Goal: Navigation & Orientation: Find specific page/section

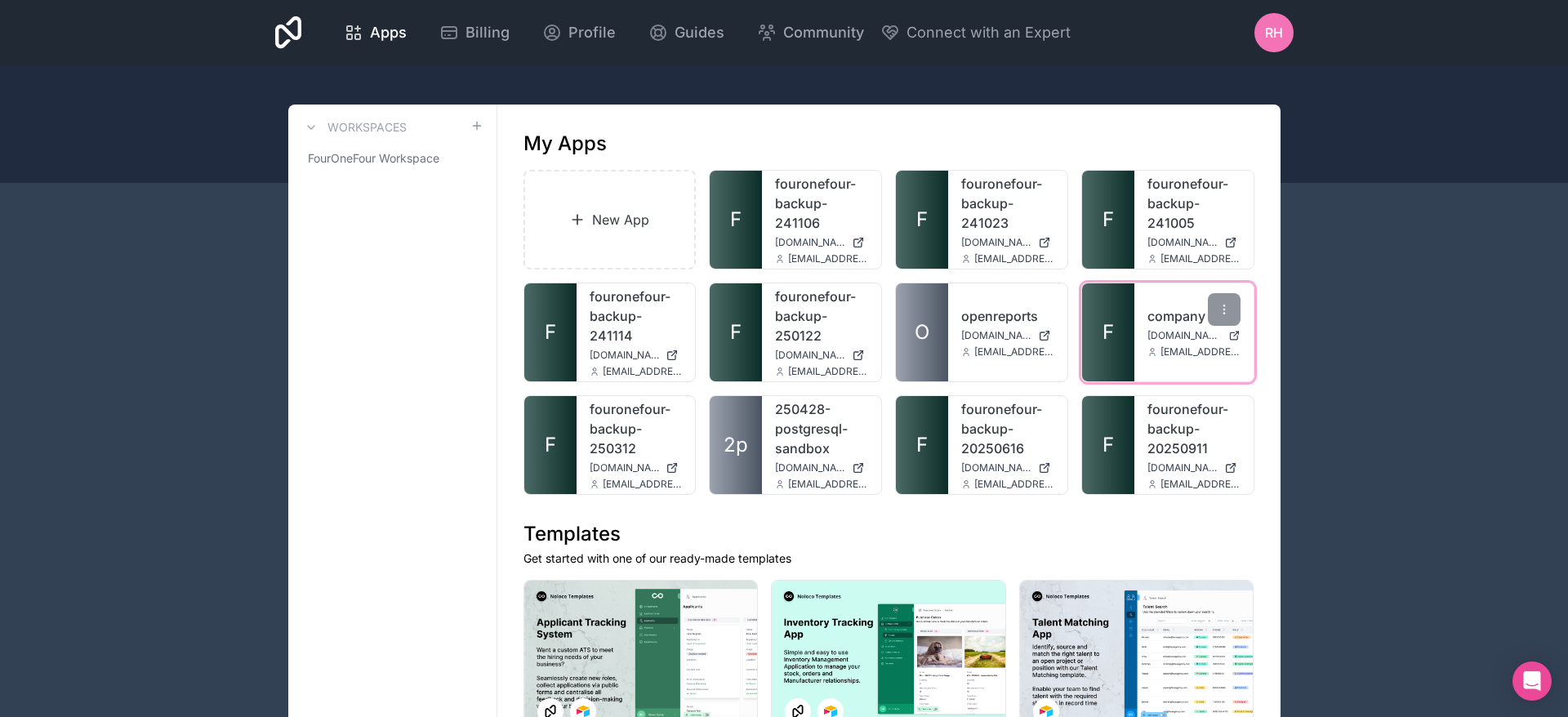
click at [1154, 322] on link "company" at bounding box center [1193, 316] width 93 height 19
click at [1158, 315] on link "company" at bounding box center [1193, 316] width 93 height 19
